Goal: Register for event/course

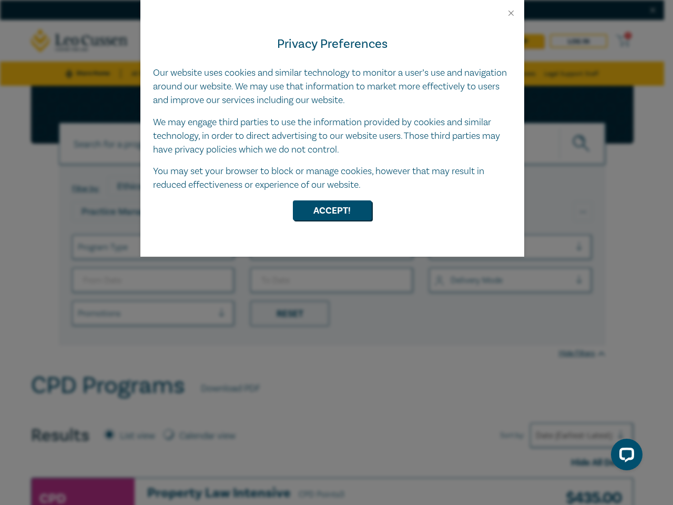
click at [337, 252] on div "Privacy Preferences Our website uses cookies and similar technology to monitor …" at bounding box center [332, 137] width 384 height 239
click at [511, 13] on button "Close" at bounding box center [511, 12] width 9 height 9
click at [332, 210] on button "Accept!" at bounding box center [332, 210] width 79 height 20
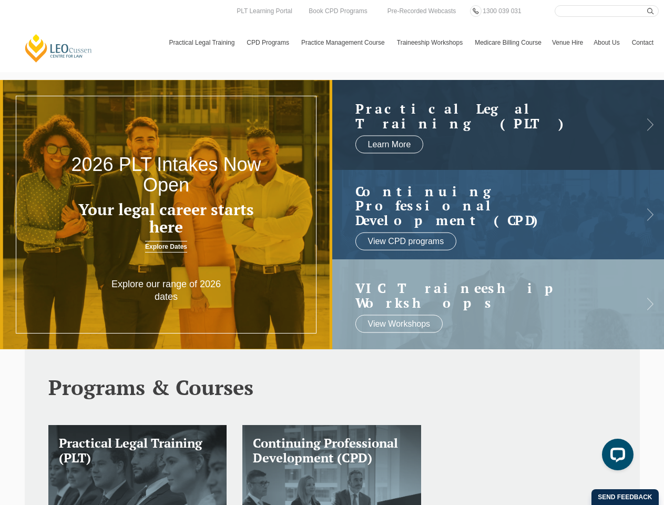
click at [166, 215] on h3 "Your legal career starts here" at bounding box center [165, 218] width 199 height 35
click at [478, 504] on html "Leo Cussen Centre for Law Search here Practical Legal Training Our Practical Le…" at bounding box center [332, 252] width 664 height 505
